Goal: Information Seeking & Learning: Check status

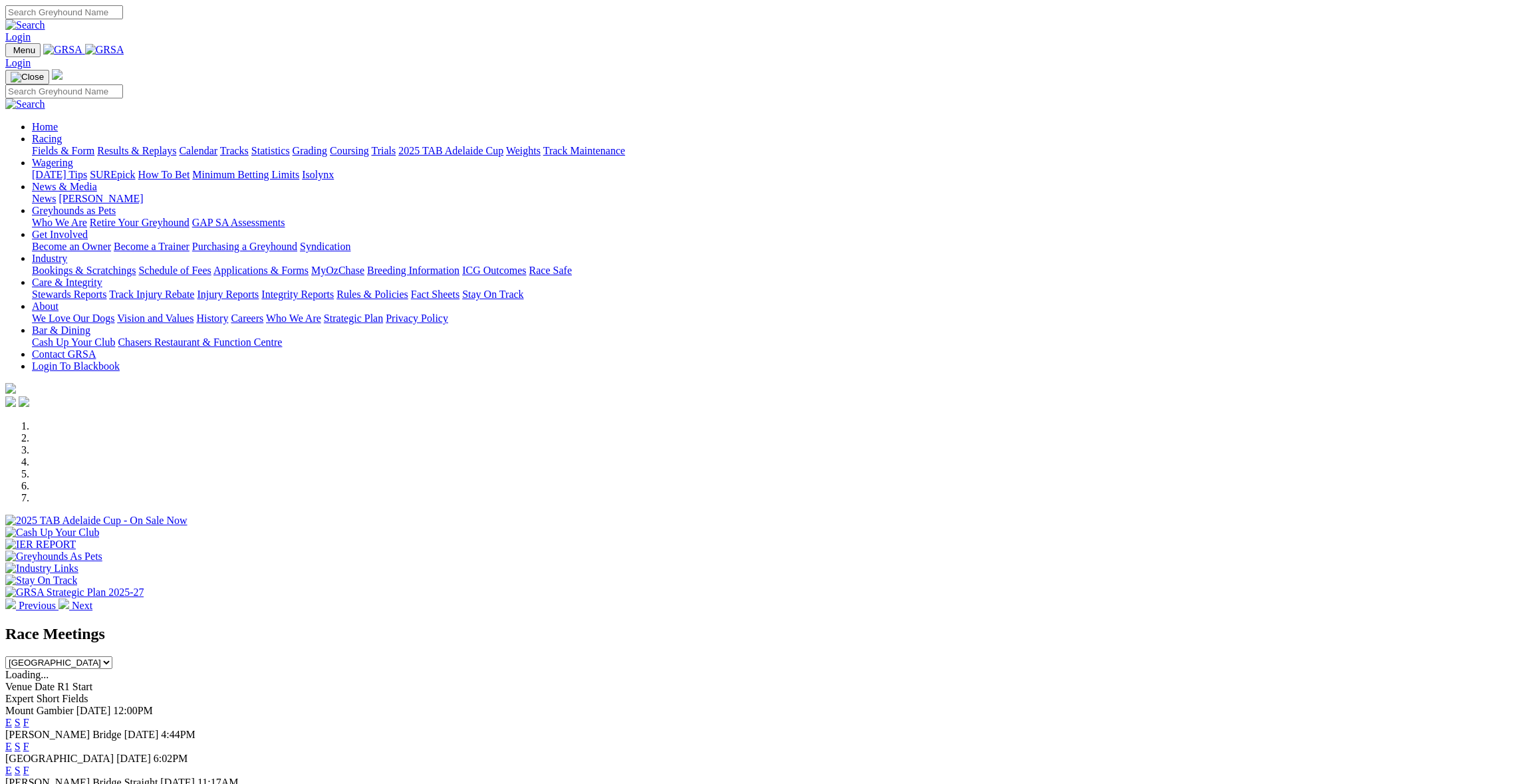
click at [29, 741] on link "F" at bounding box center [26, 747] width 6 height 11
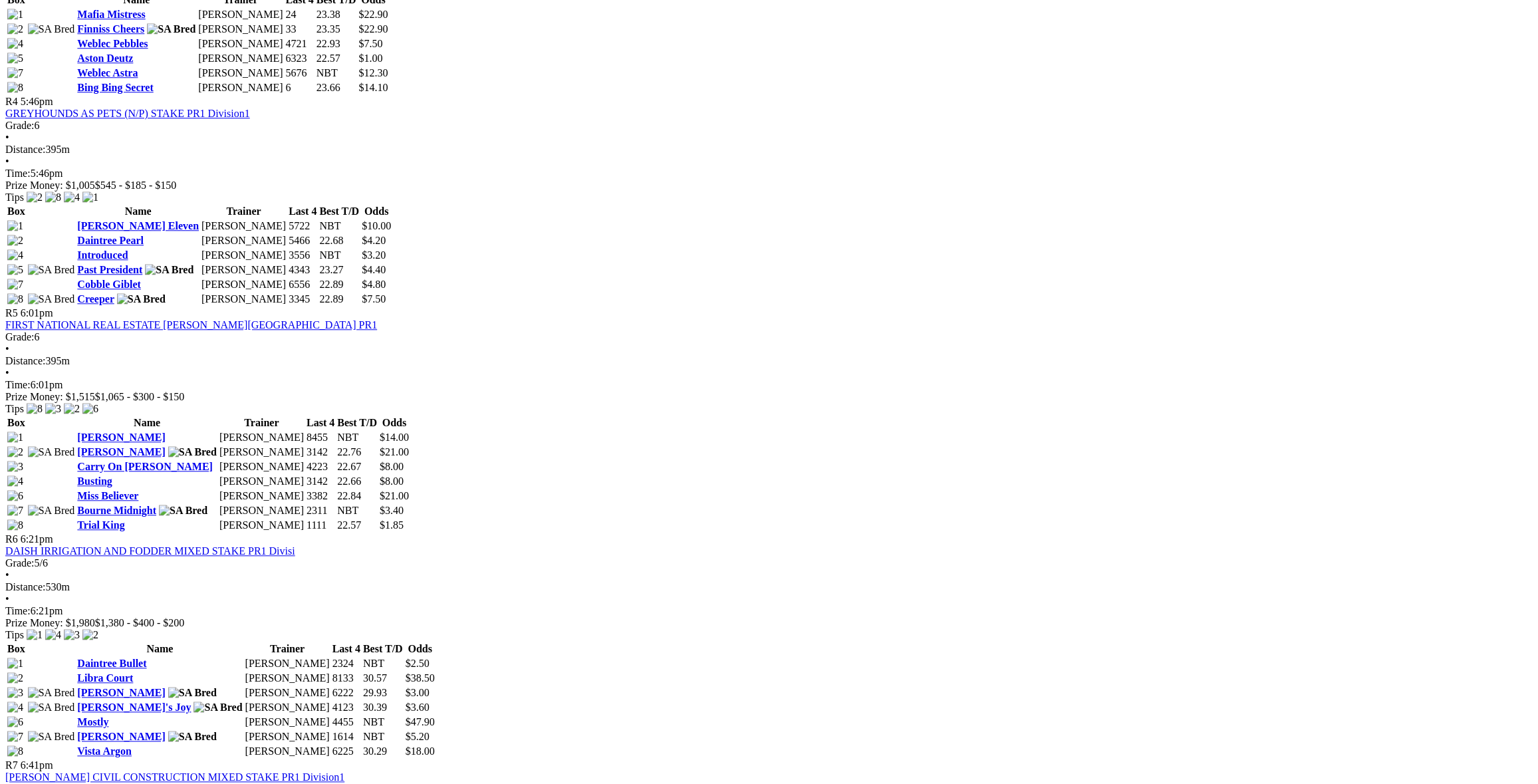
scroll to position [1330, 0]
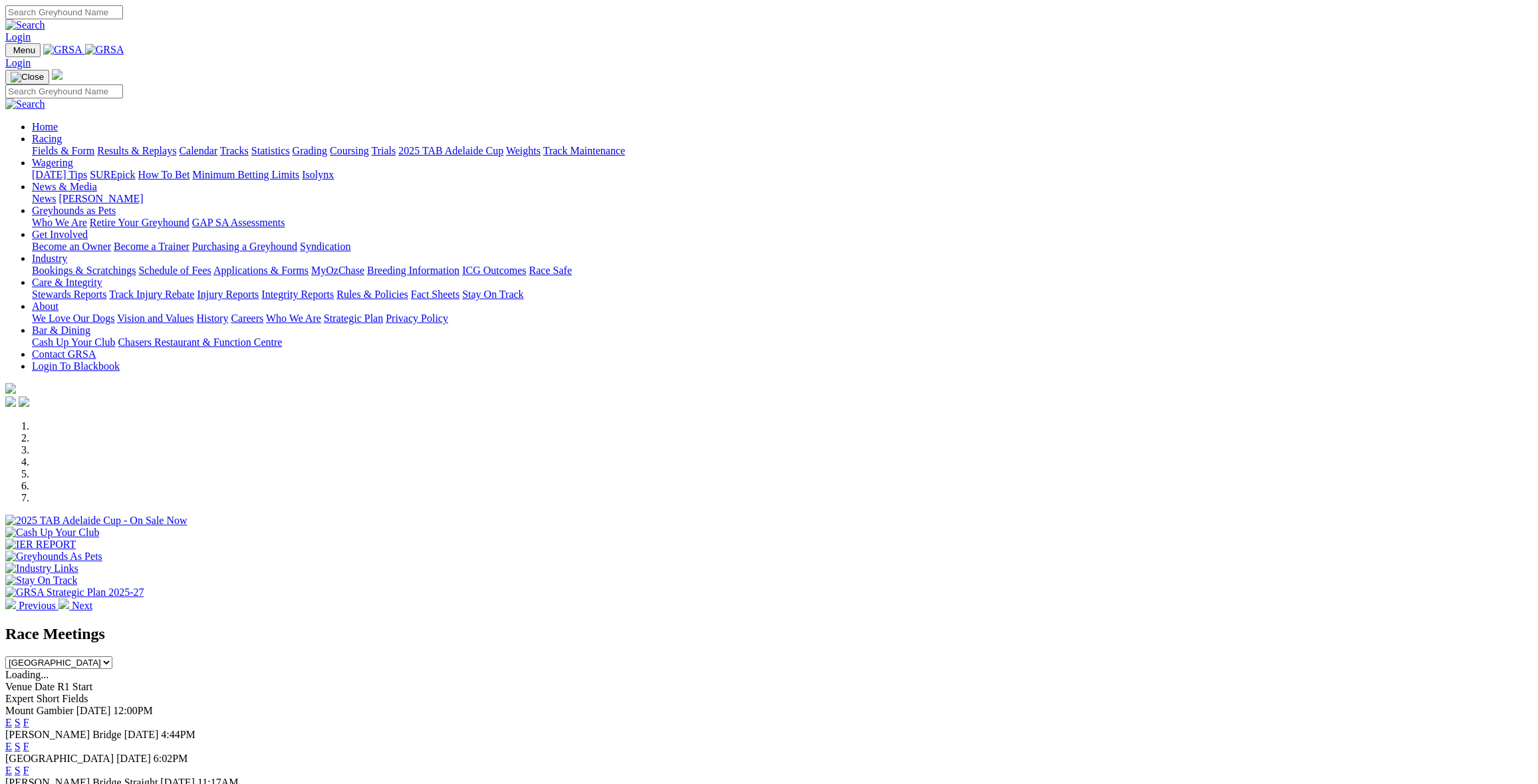
click at [112, 657] on select "South Australia New South Wales Northern Territory Queensland Tasmania Victoria…" at bounding box center [59, 663] width 107 height 13
select select "NSW"
click at [112, 657] on select "South Australia New South Wales Northern Territory Queensland Tasmania Victoria…" at bounding box center [59, 663] width 107 height 13
click at [29, 741] on link "F" at bounding box center [26, 747] width 6 height 11
select select "[GEOGRAPHIC_DATA]"
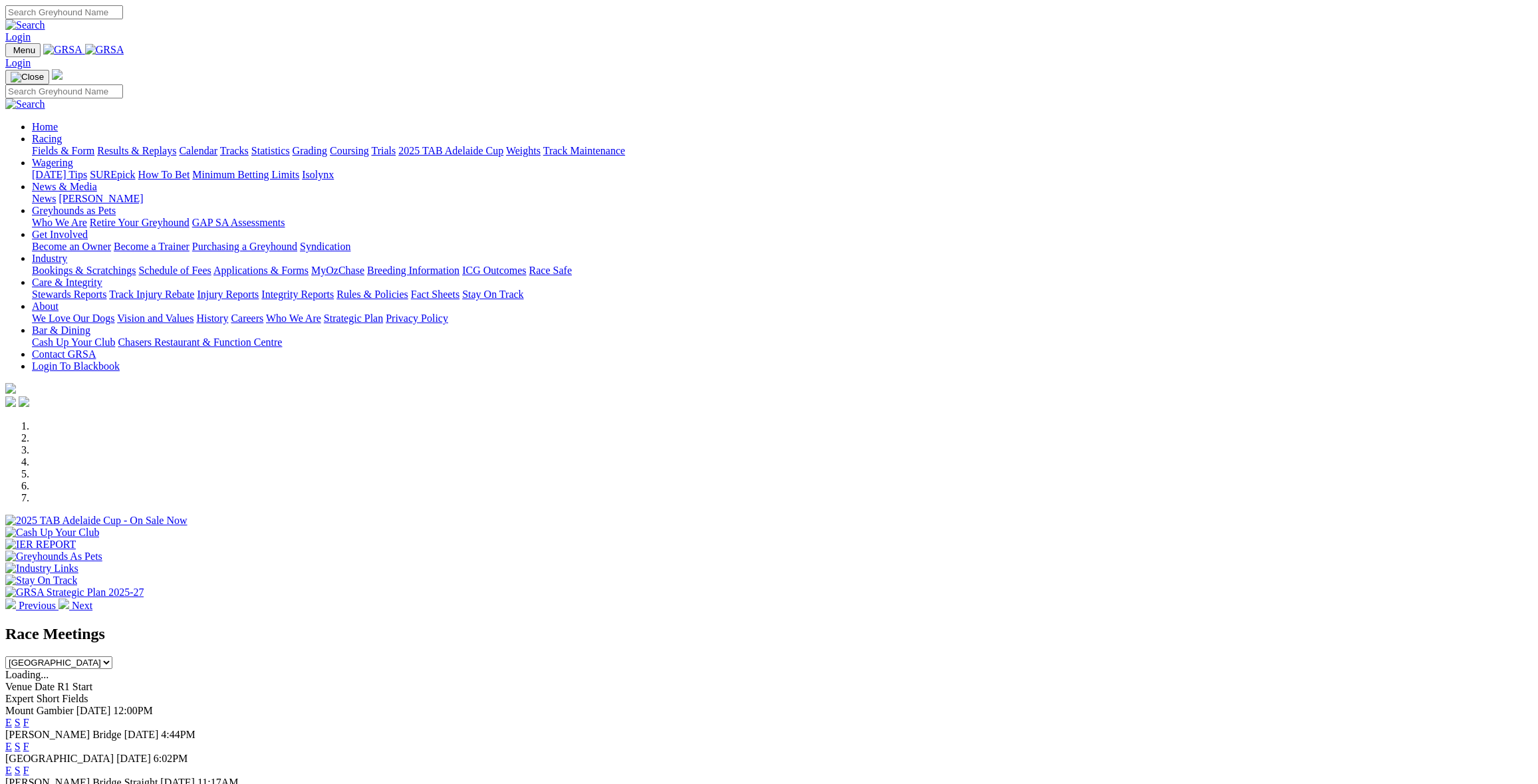
click at [107, 289] on link "Stewards Reports" at bounding box center [69, 294] width 75 height 11
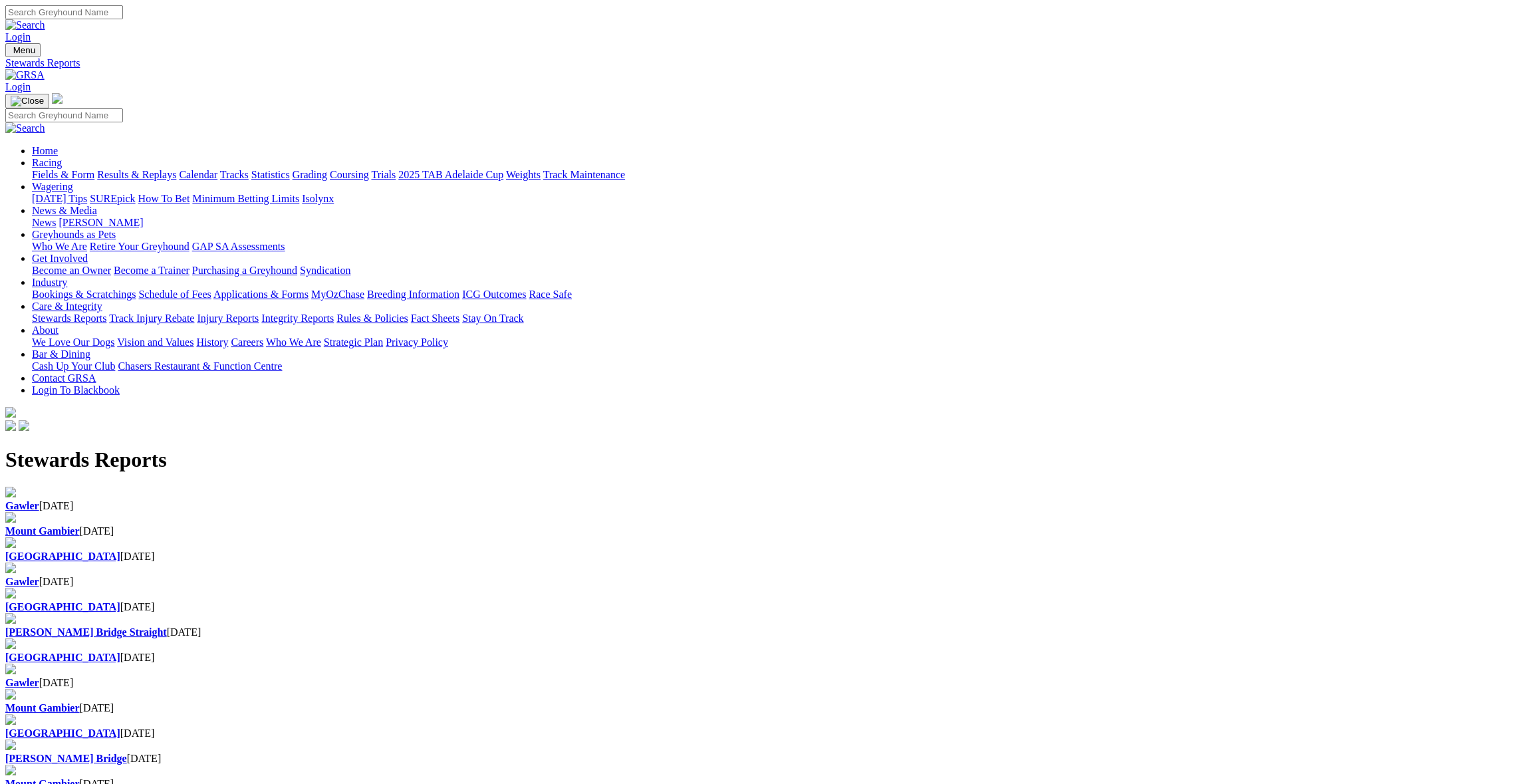
click at [39, 500] on b "Gawler" at bounding box center [22, 505] width 34 height 11
click at [16, 537] on img at bounding box center [10, 542] width 10 height 10
